Goal: Task Accomplishment & Management: Manage account settings

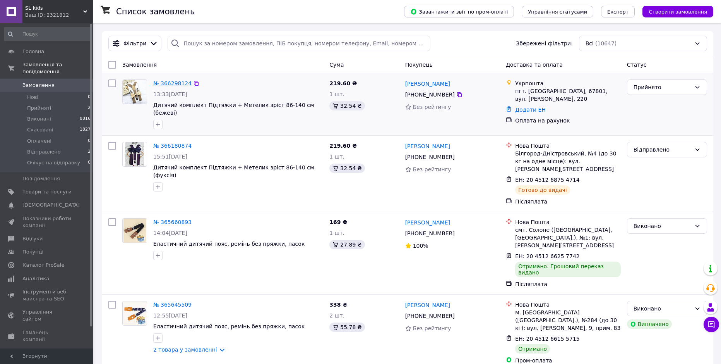
click at [161, 82] on link "№ 366298124" at bounding box center [172, 83] width 38 height 6
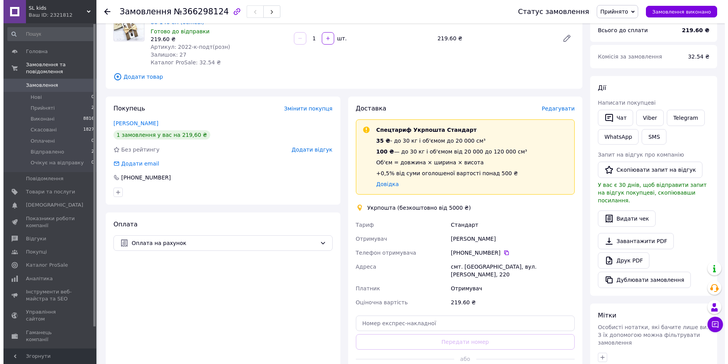
scroll to position [155, 0]
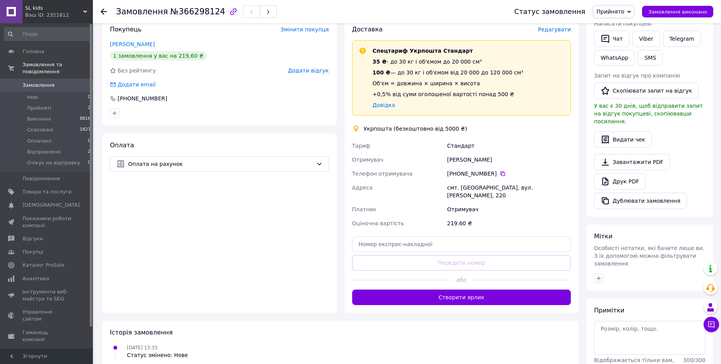
click at [553, 30] on span "Редагувати" at bounding box center [554, 29] width 33 height 6
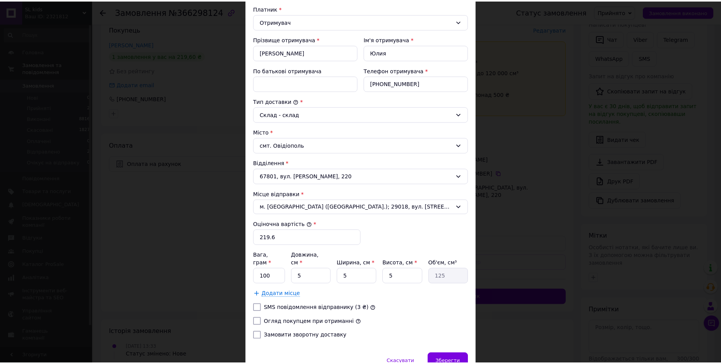
scroll to position [149, 0]
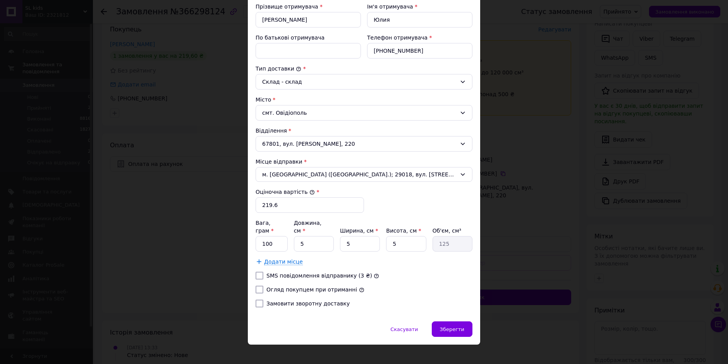
click at [257, 285] on input "Огляд покупцем при отриманні" at bounding box center [260, 289] width 8 height 8
checkbox input "true"
click at [455, 326] on span "Зберегти" at bounding box center [452, 329] width 24 height 6
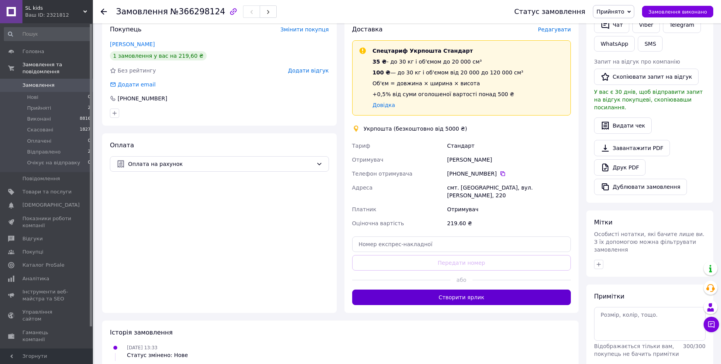
click at [463, 290] on button "Створити ярлик" at bounding box center [461, 296] width 219 height 15
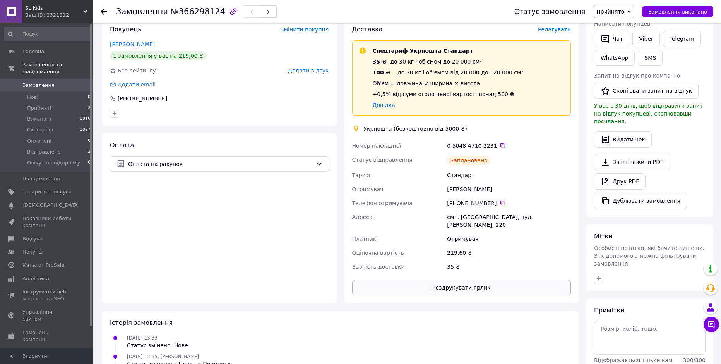
click at [465, 280] on button "Роздрукувати ярлик" at bounding box center [461, 287] width 219 height 15
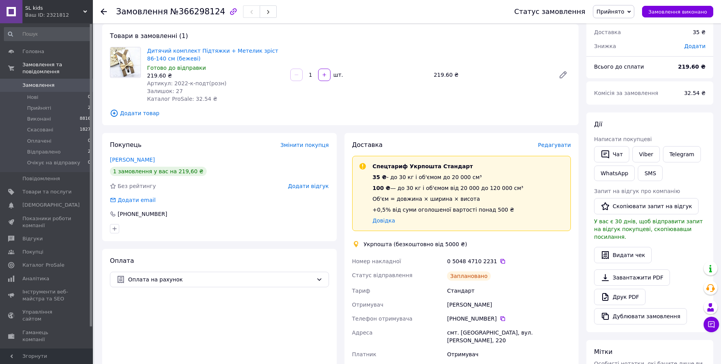
scroll to position [39, 0]
click at [378, 222] on link "Довідка" at bounding box center [384, 221] width 22 height 6
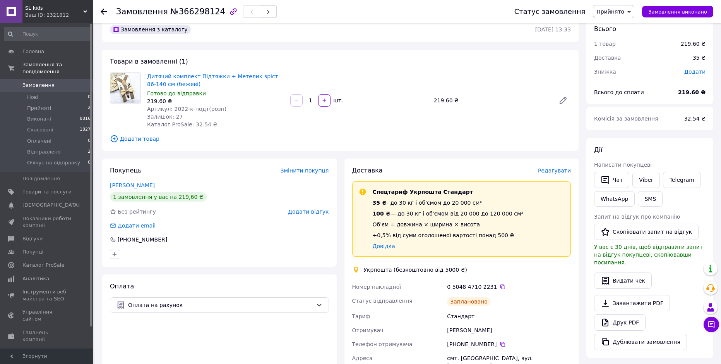
scroll to position [0, 0]
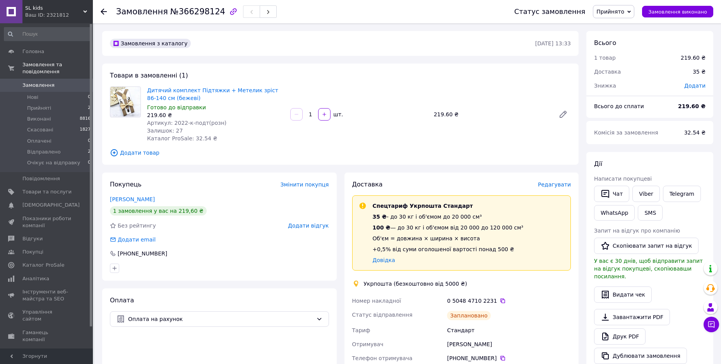
click at [619, 10] on span "Прийнято" at bounding box center [611, 12] width 28 height 6
click at [628, 73] on li "Очікує на відправку" at bounding box center [624, 74] width 61 height 12
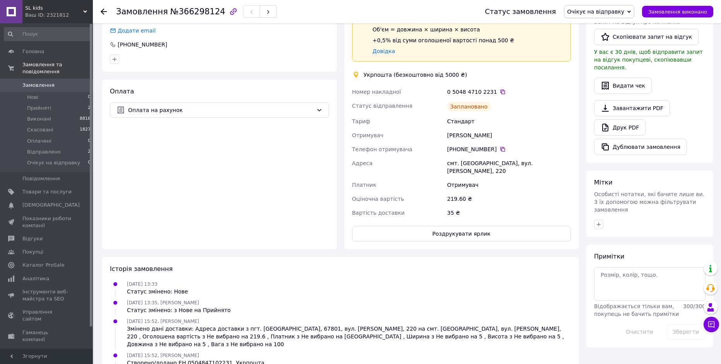
scroll to position [230, 0]
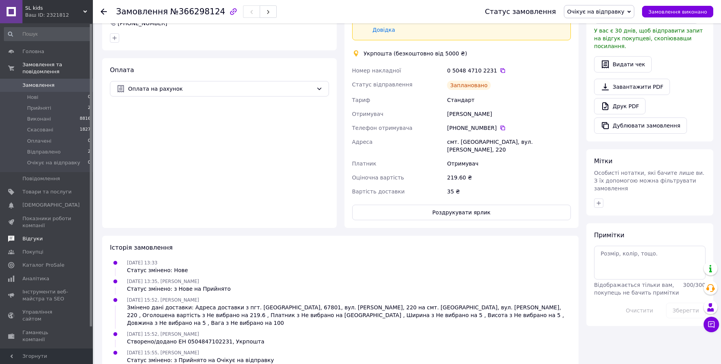
click at [27, 235] on span "Відгуки" at bounding box center [32, 238] width 20 height 7
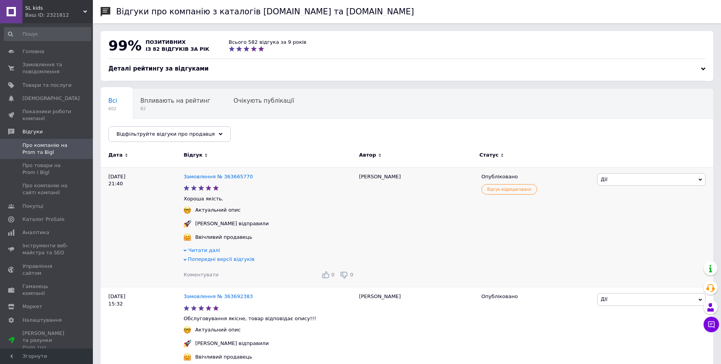
click at [225, 261] on span "Попередні версії відгуків" at bounding box center [221, 259] width 67 height 6
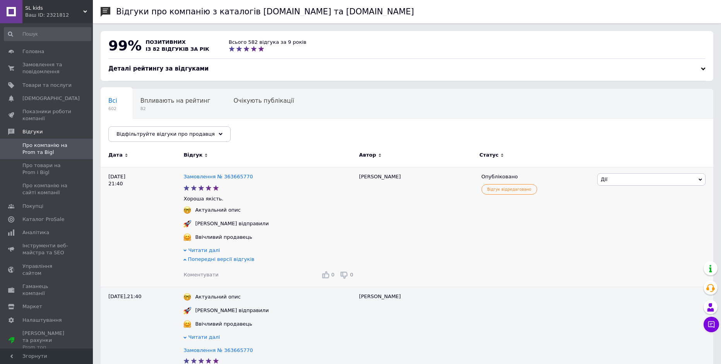
click at [195, 259] on span "Попередні версії відгуків" at bounding box center [221, 259] width 67 height 6
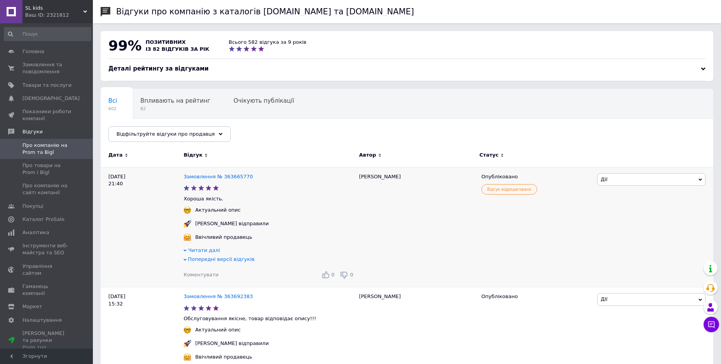
click at [195, 259] on span "Попередні версії відгуків" at bounding box center [221, 259] width 67 height 6
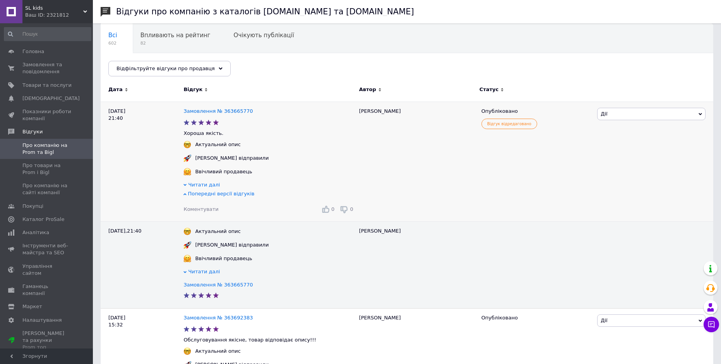
scroll to position [116, 0]
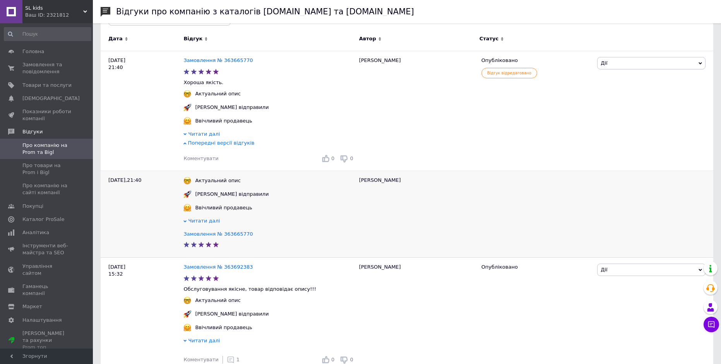
click at [197, 222] on span "Читати далі" at bounding box center [205, 221] width 32 height 6
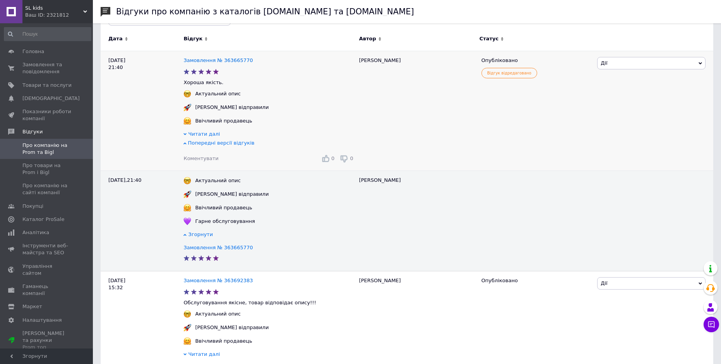
click at [201, 132] on span "Читати далі" at bounding box center [205, 134] width 32 height 6
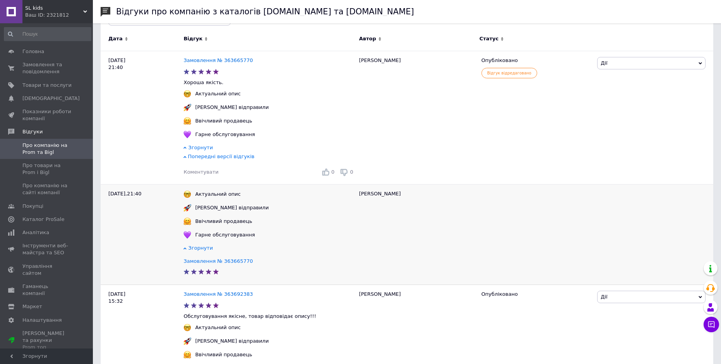
click at [202, 251] on span "Згорнути" at bounding box center [201, 248] width 25 height 6
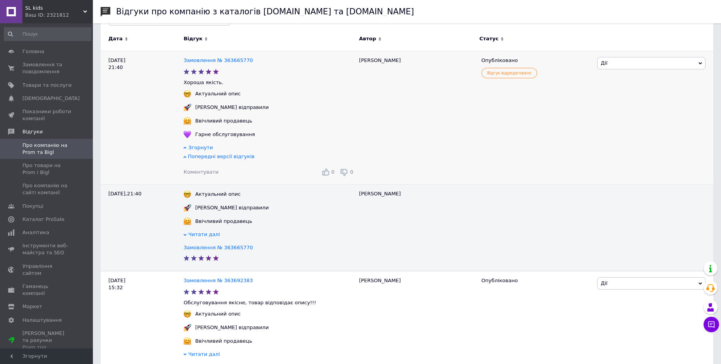
click at [215, 158] on span "Попередні версії відгуків" at bounding box center [221, 156] width 67 height 6
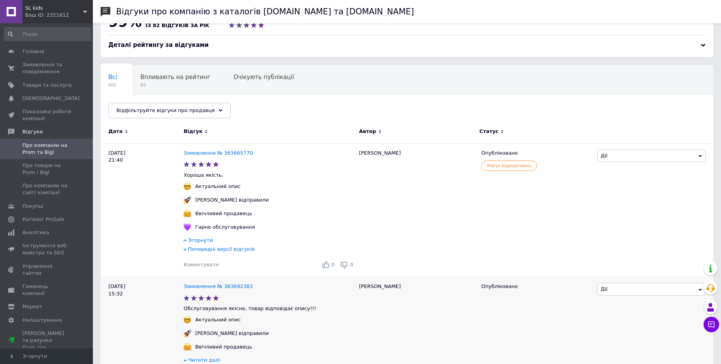
scroll to position [0, 0]
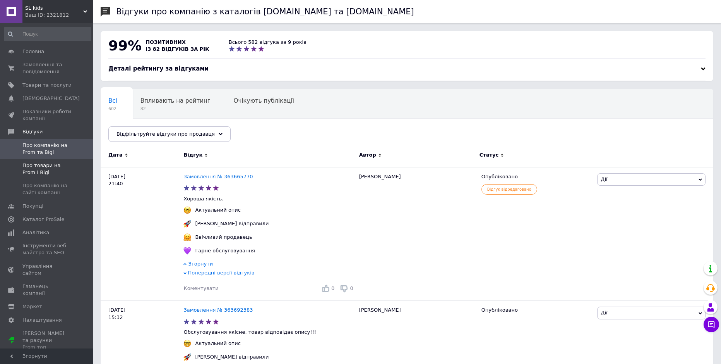
click at [34, 165] on span "Про товари на Prom і Bigl" at bounding box center [46, 169] width 49 height 14
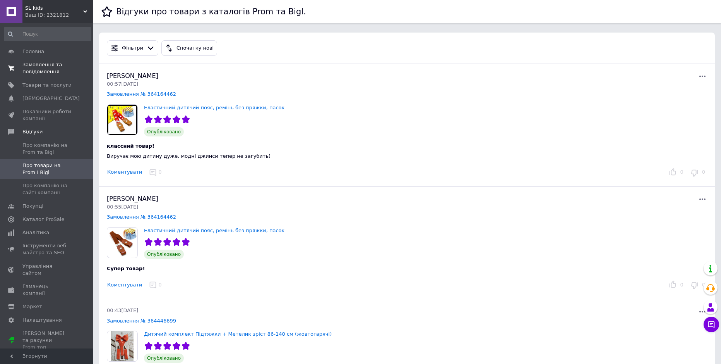
click at [35, 65] on span "Замовлення та повідомлення" at bounding box center [46, 68] width 49 height 14
